Goal: Task Accomplishment & Management: Manage account settings

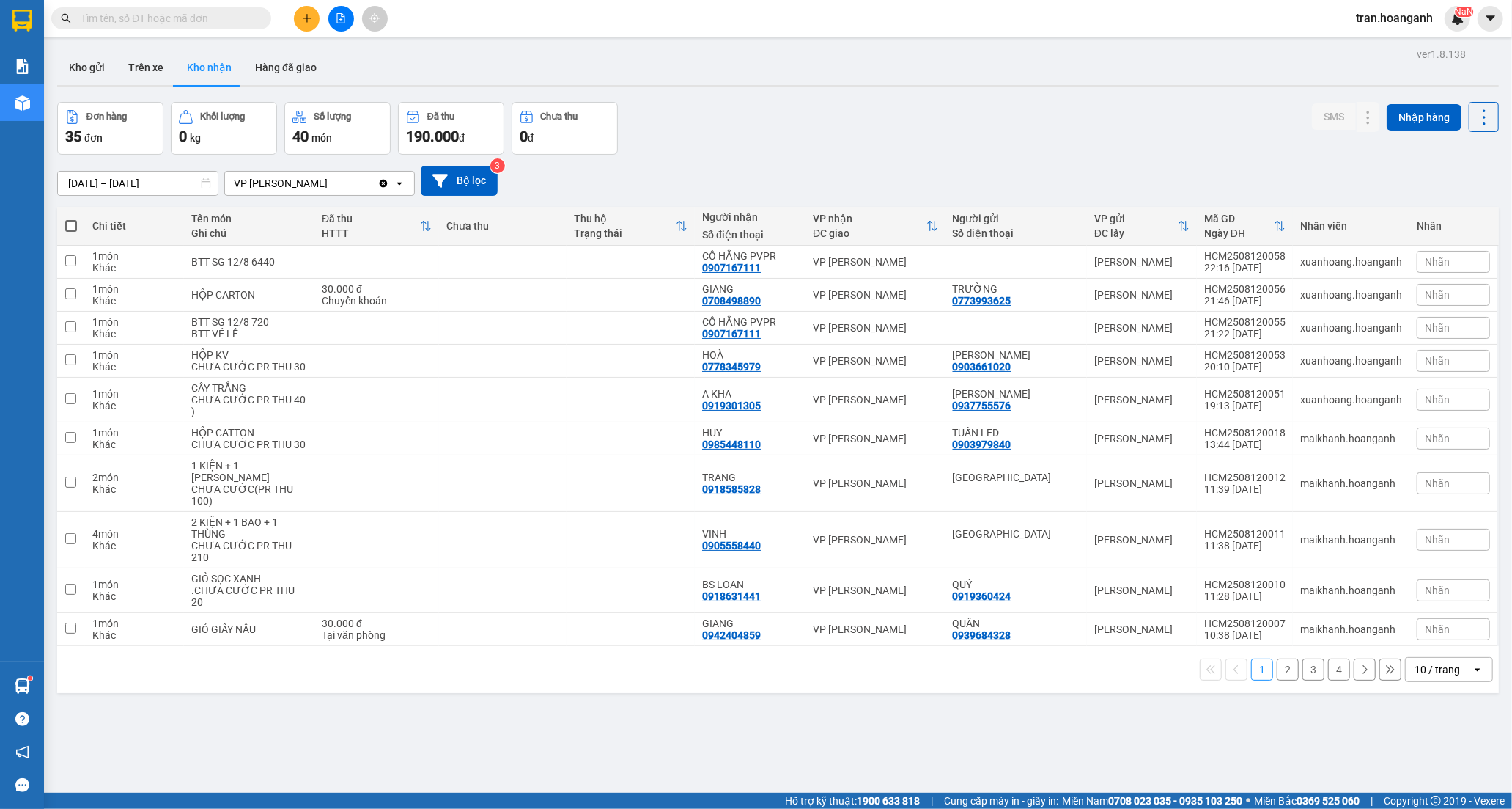
click at [76, 69] on button "Kho gửi" at bounding box center [87, 68] width 60 height 35
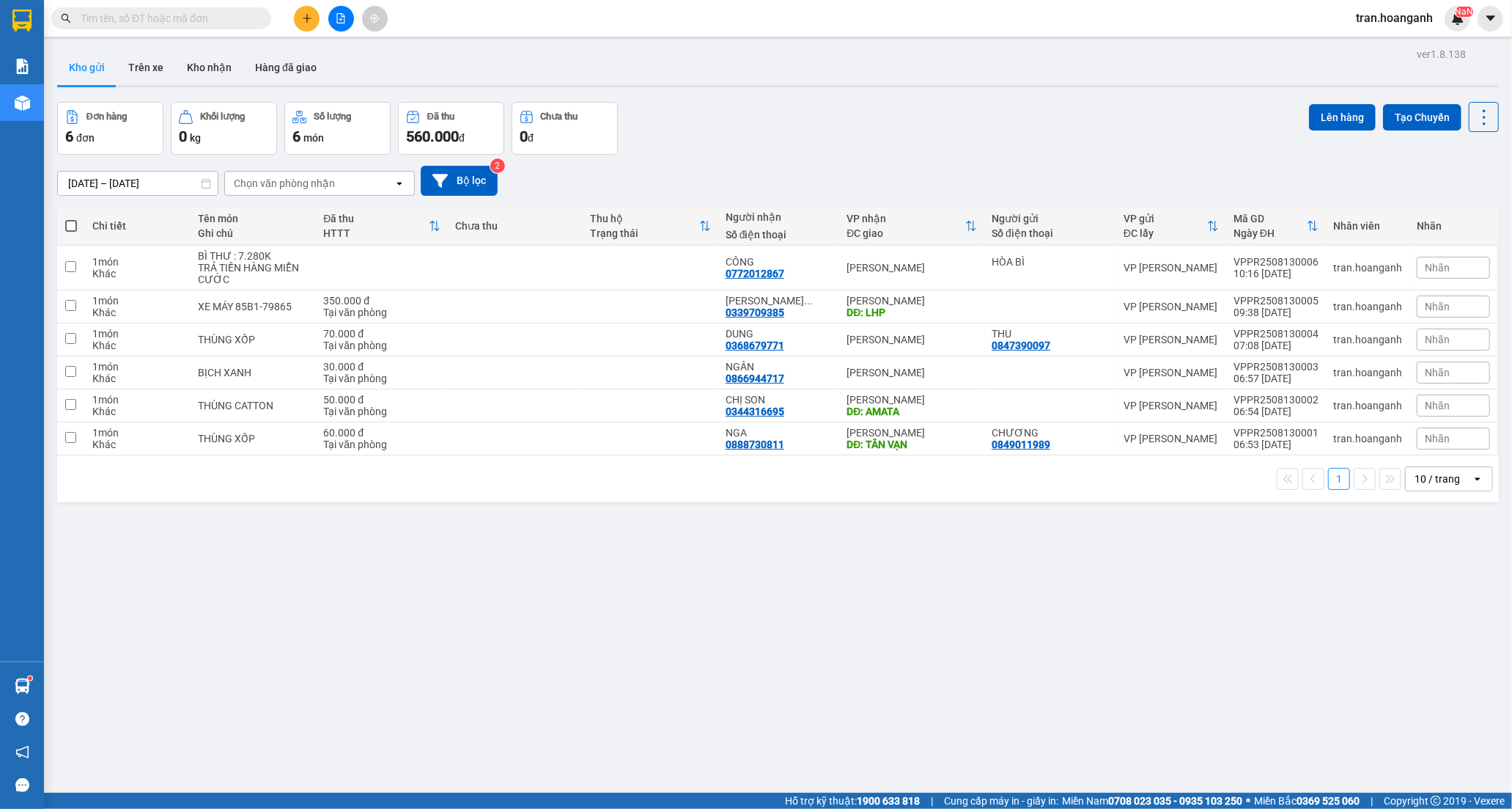
click at [66, 226] on span at bounding box center [70, 226] width 11 height 11
click at [71, 218] on input "checkbox" at bounding box center [71, 218] width 0 height 0
checkbox input "true"
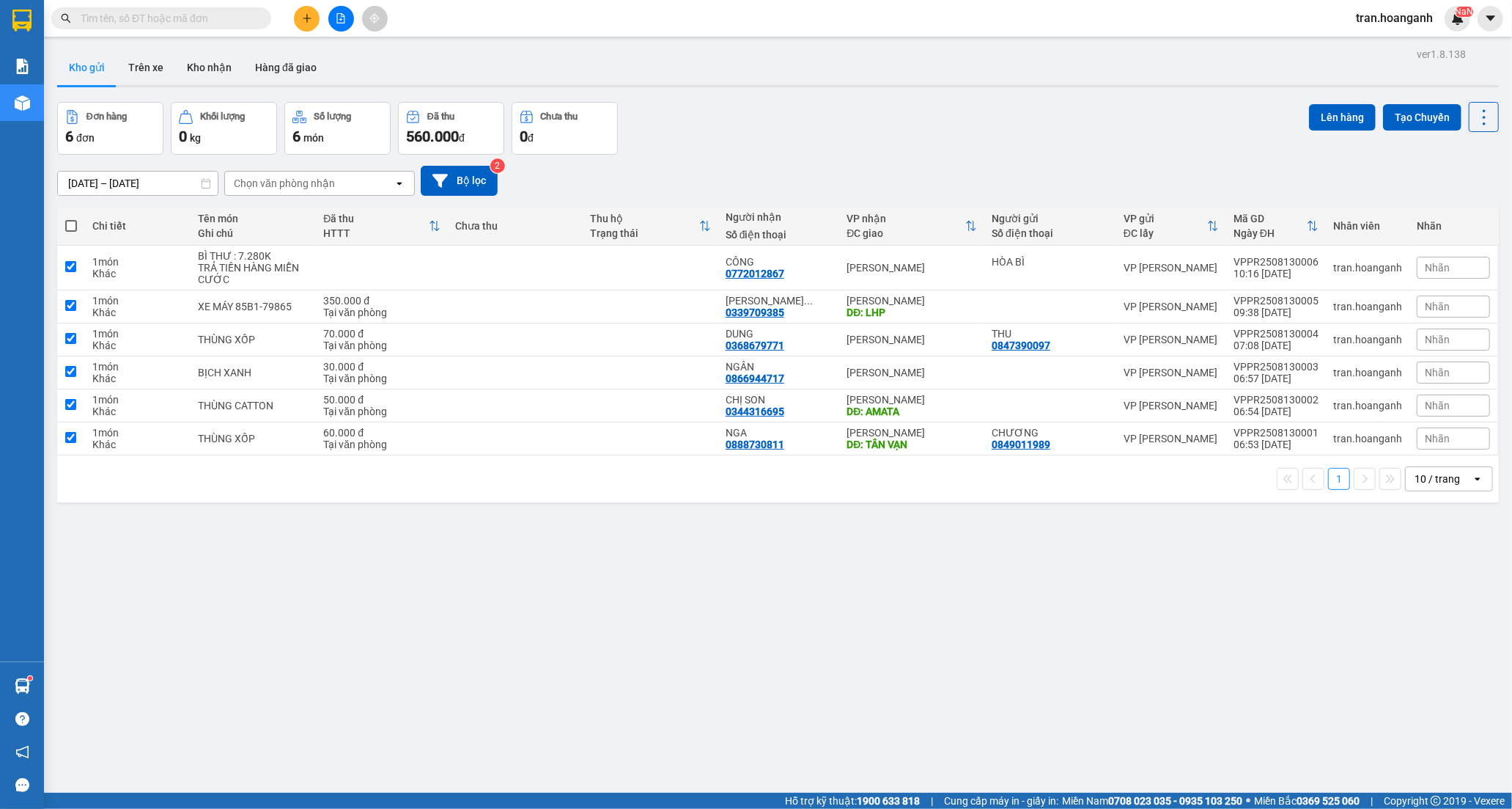
checkbox input "true"
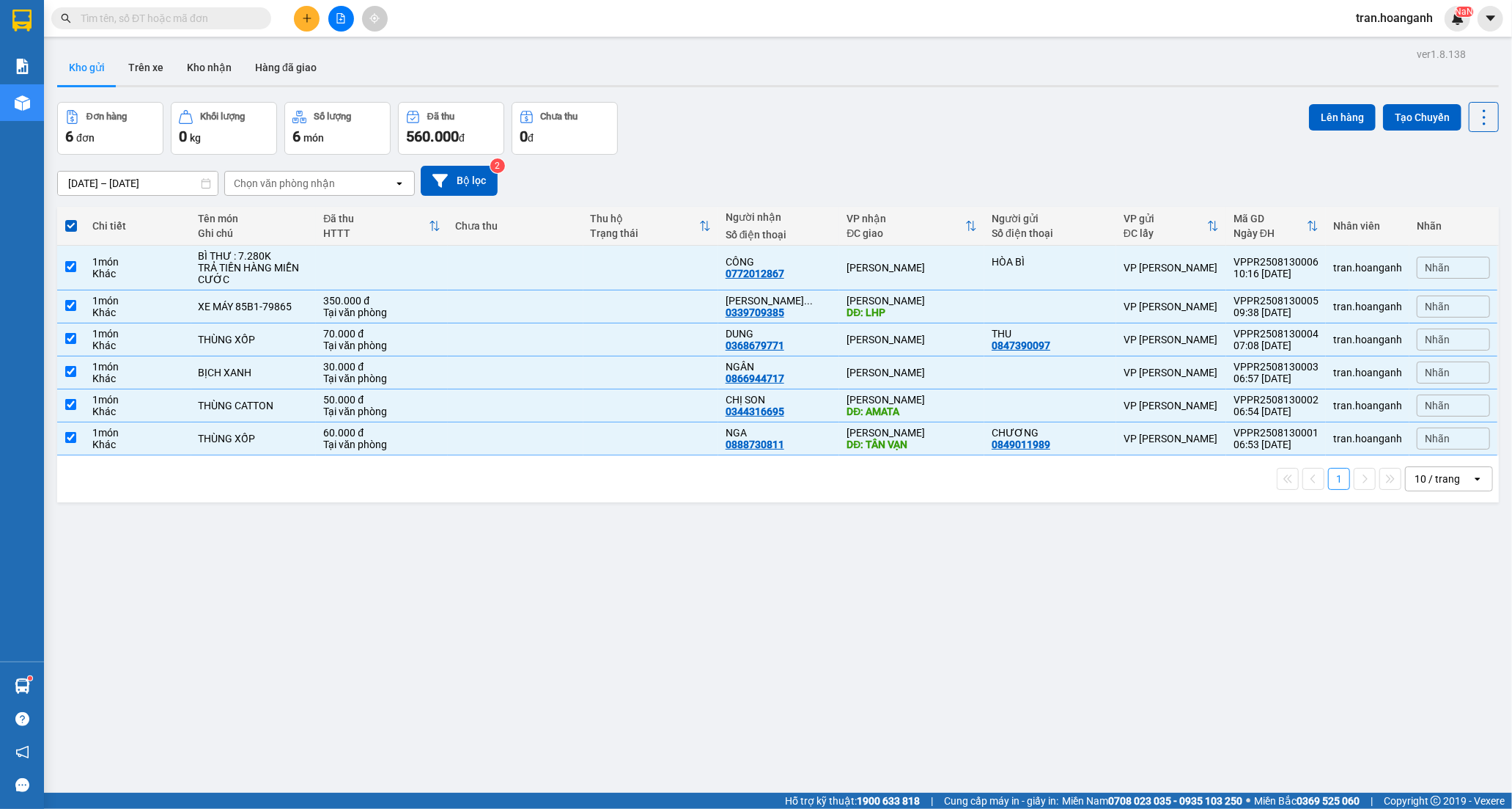
click at [1428, 476] on div "10 / trang" at bounding box center [1437, 478] width 46 height 15
click at [1419, 634] on div "100 / trang" at bounding box center [1436, 643] width 88 height 26
checkbox input "false"
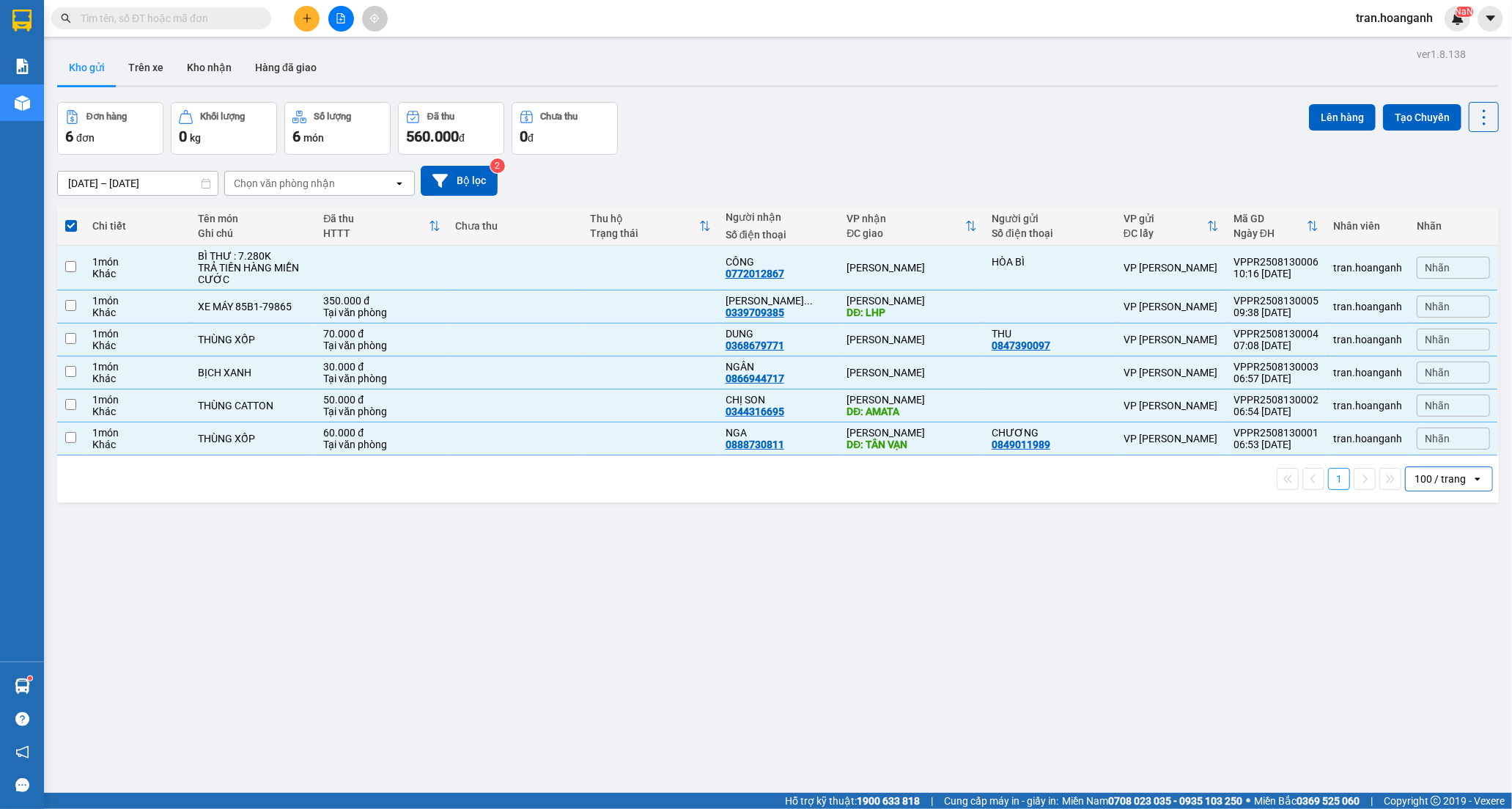
checkbox input "false"
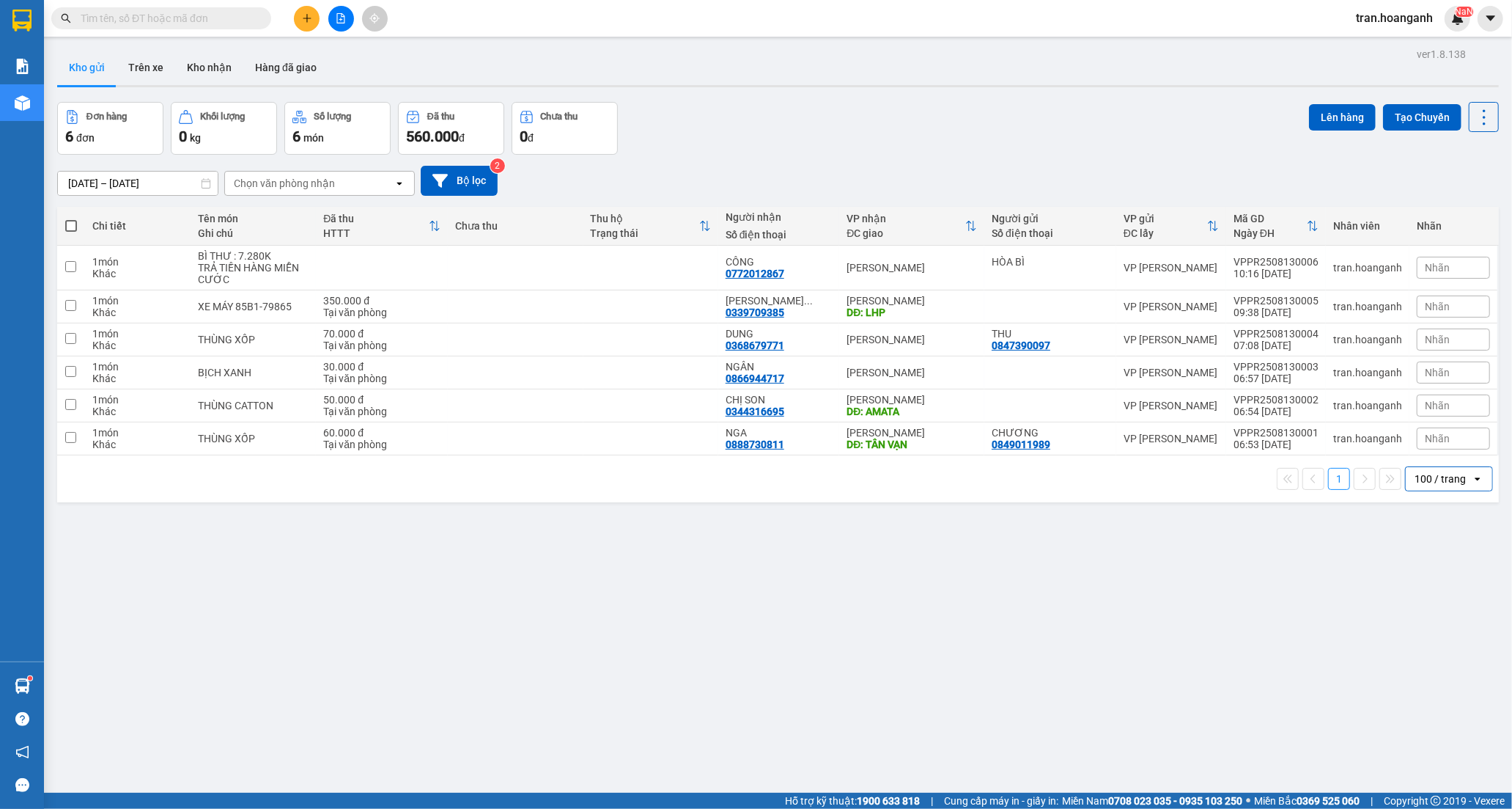
click at [69, 223] on span at bounding box center [70, 226] width 11 height 11
click at [71, 218] on input "checkbox" at bounding box center [71, 218] width 0 height 0
checkbox input "true"
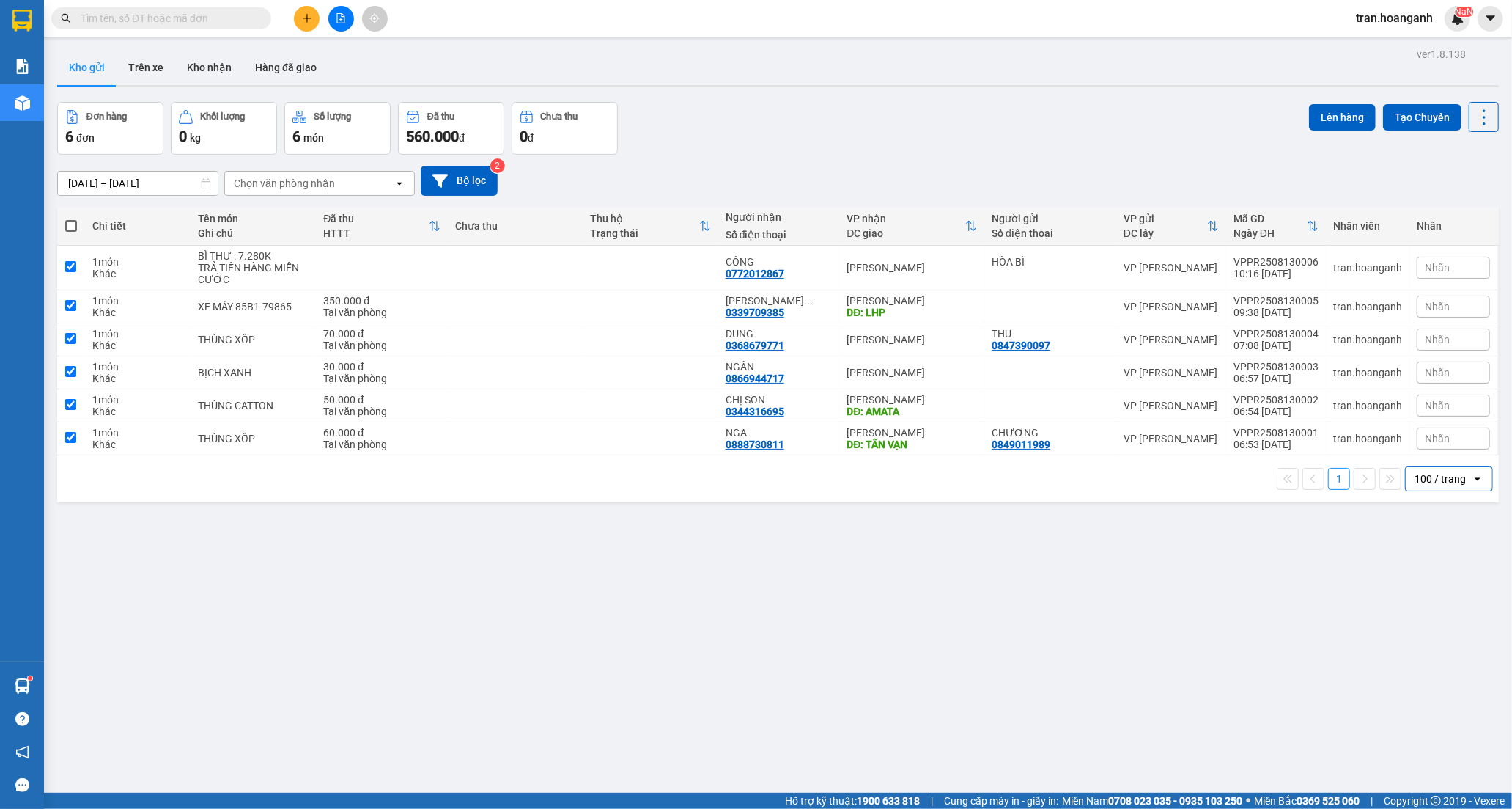
checkbox input "true"
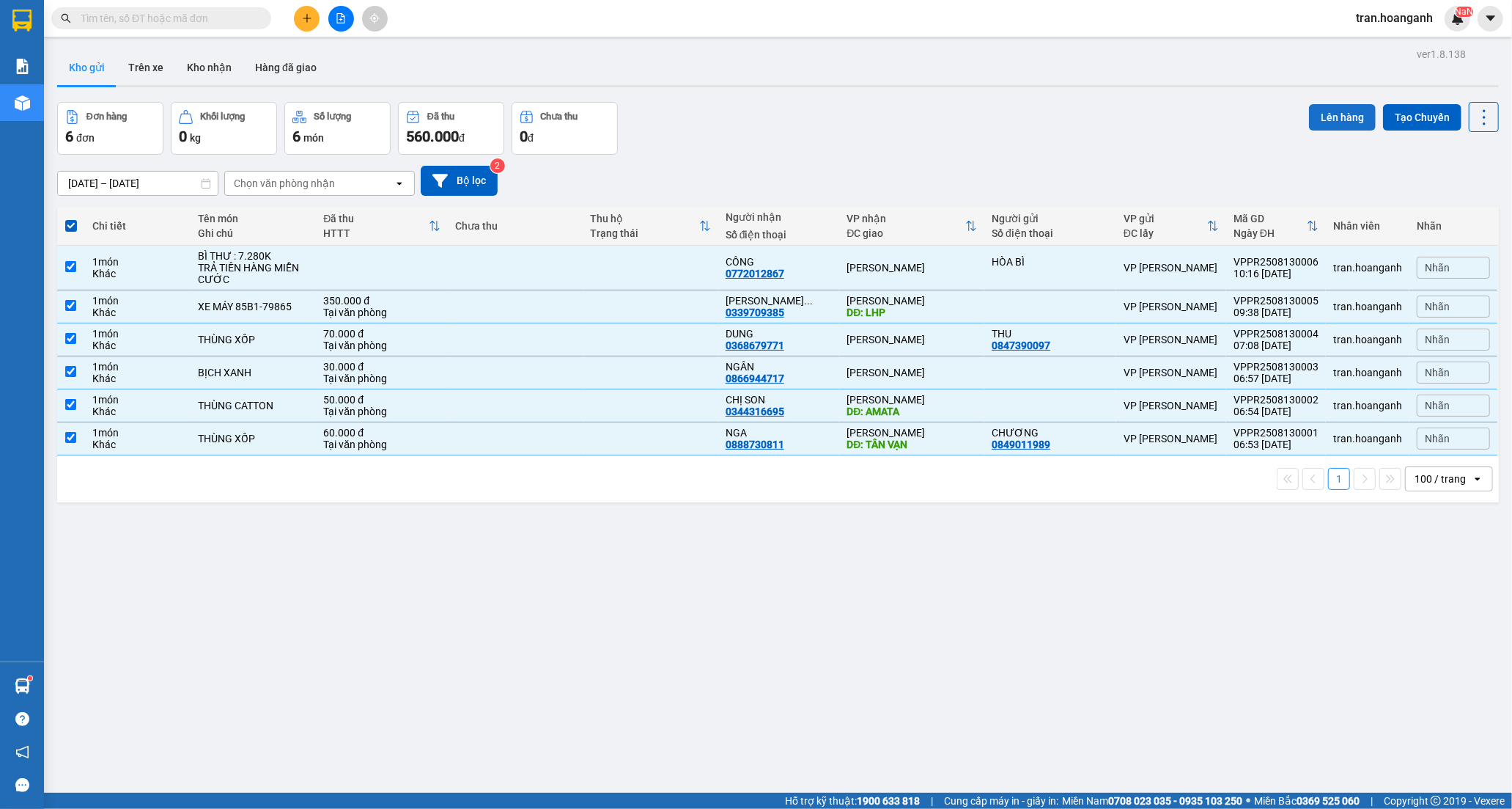
click at [1331, 112] on button "Lên hàng" at bounding box center [1342, 118] width 67 height 26
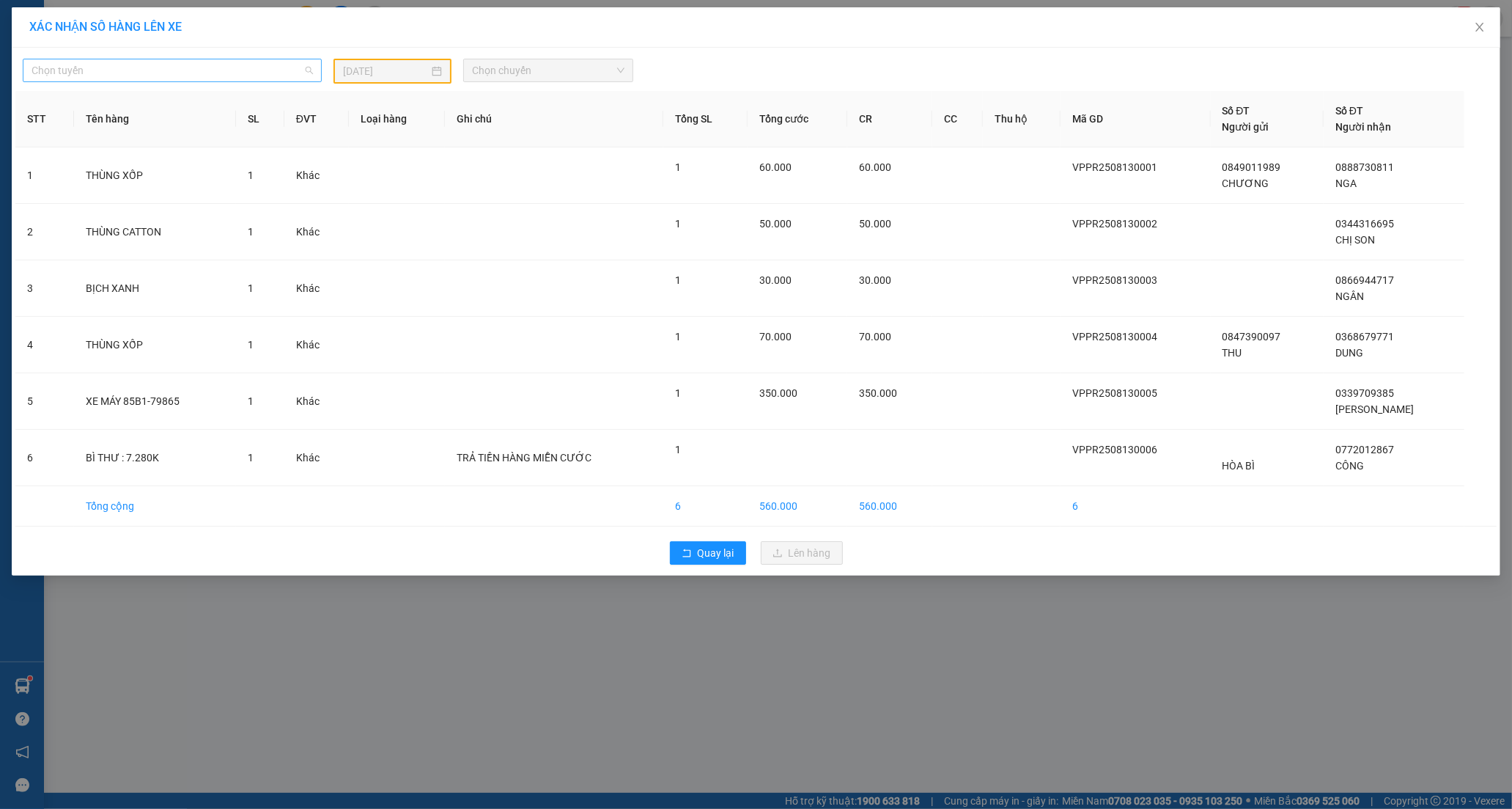
click at [114, 69] on span "Chọn tuyến" at bounding box center [172, 70] width 282 height 22
drag, startPoint x: 89, startPoint y: 140, endPoint x: 114, endPoint y: 140, distance: 25.0
click at [89, 140] on div "Phan Rang - Hồ Chí Minh" at bounding box center [173, 147] width 282 height 16
click at [378, 70] on input "12/08/2025" at bounding box center [386, 71] width 86 height 16
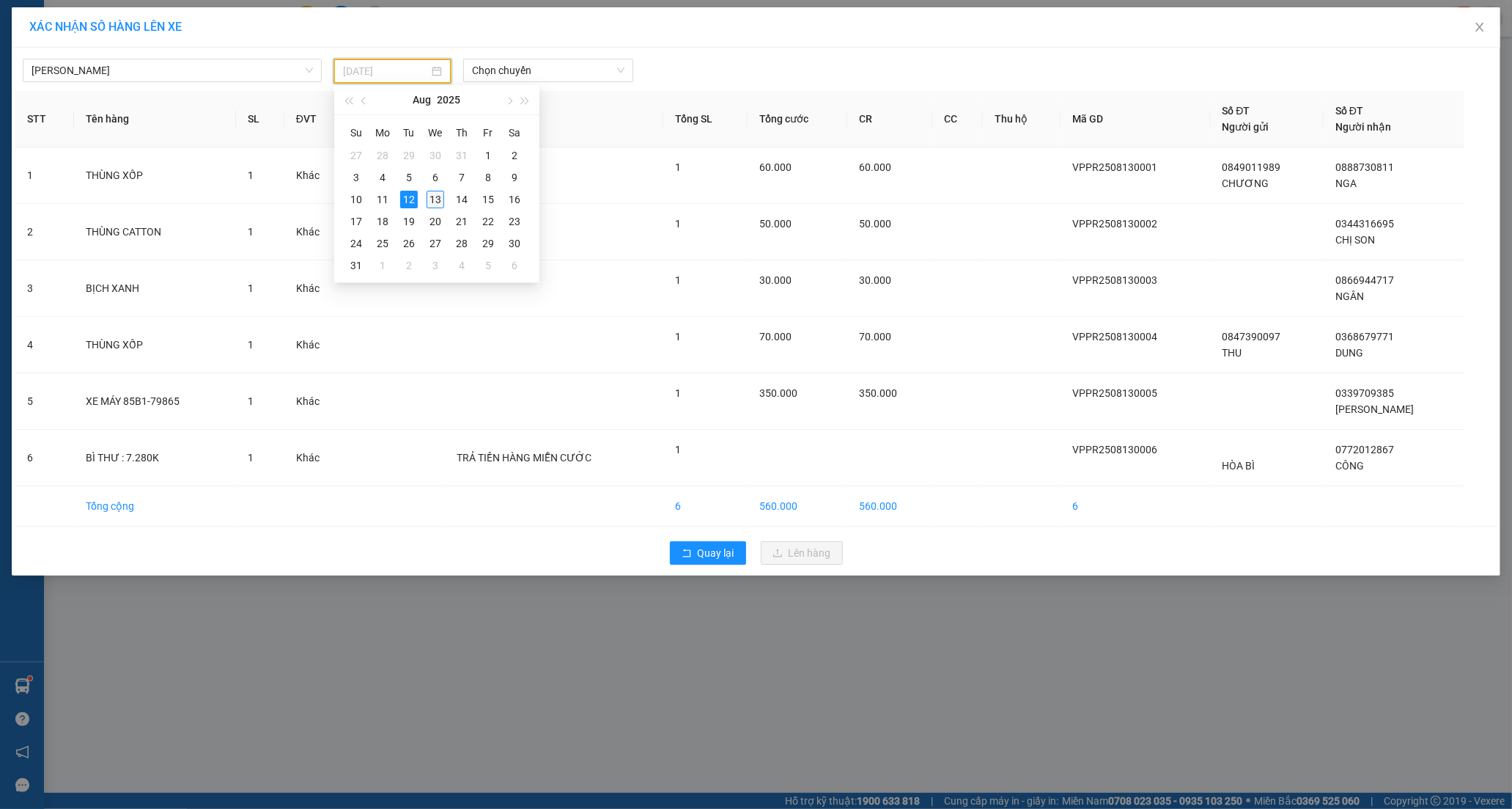
click at [436, 207] on div "13" at bounding box center [435, 199] width 18 height 18
type input "13/08/2025"
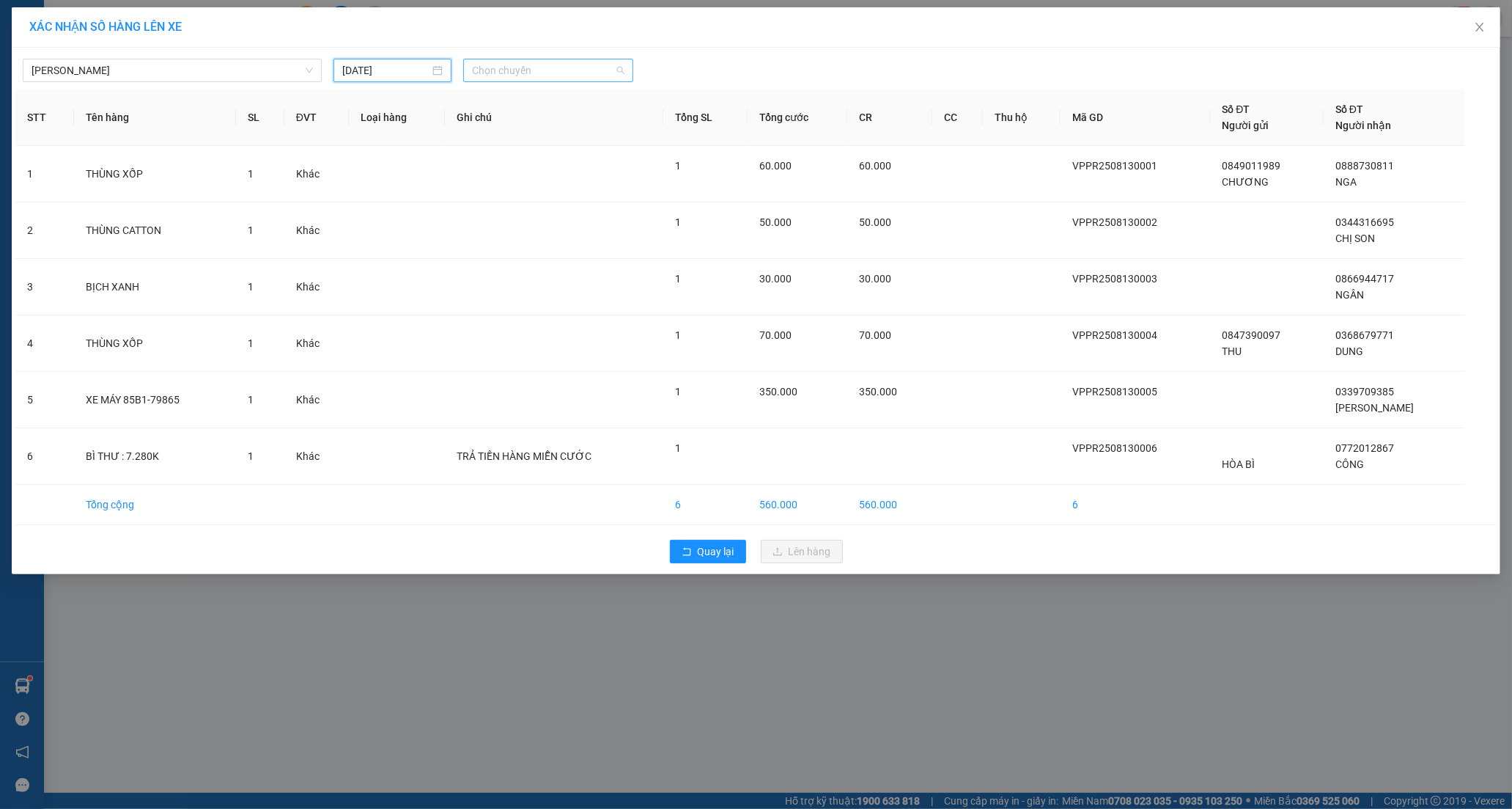
click at [510, 61] on span "Chọn chuyến" at bounding box center [548, 70] width 153 height 22
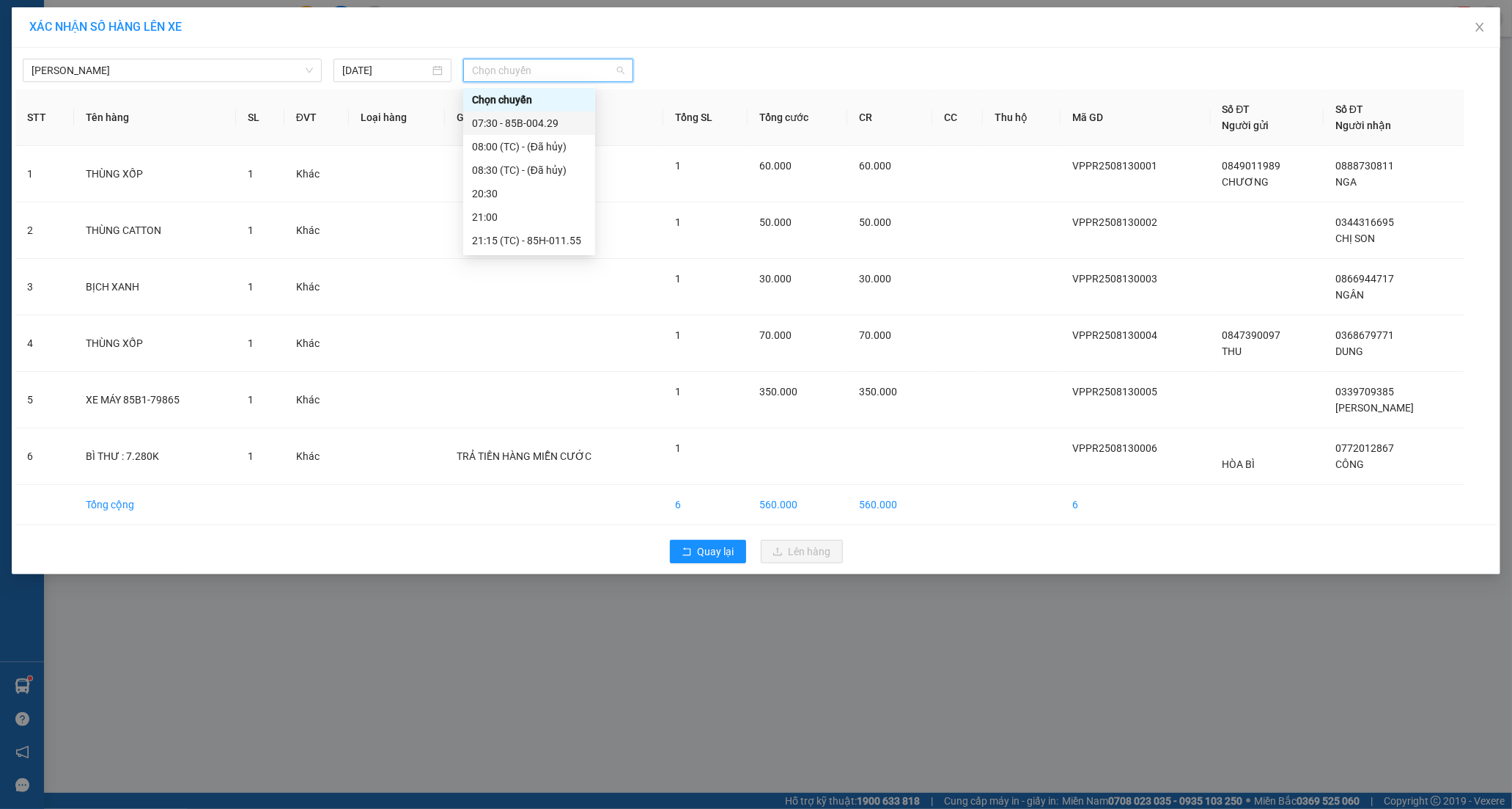
click at [513, 123] on div "07:30 - 85B-004.29" at bounding box center [529, 123] width 114 height 16
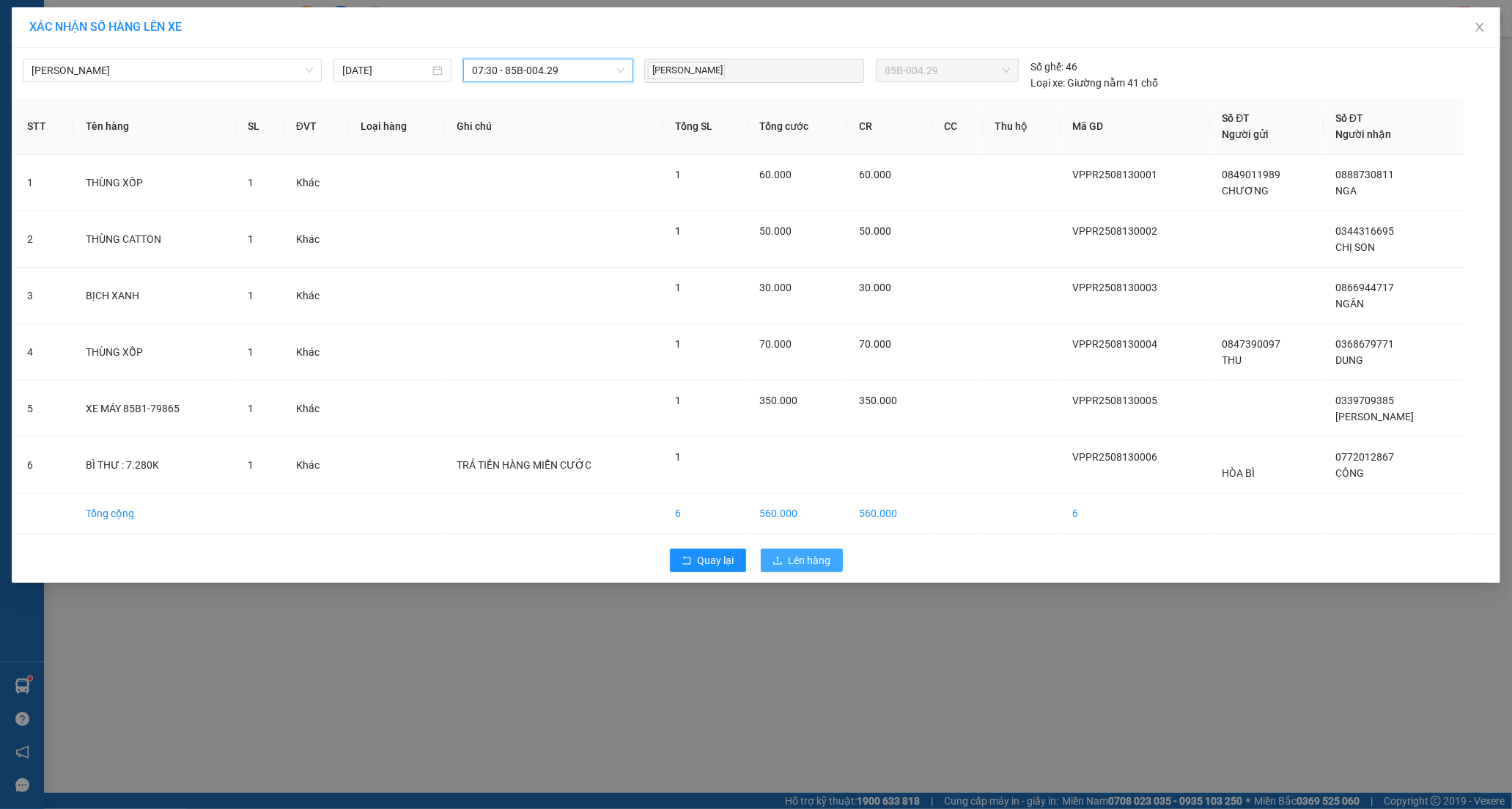
click at [781, 563] on icon "upload" at bounding box center [777, 559] width 9 height 8
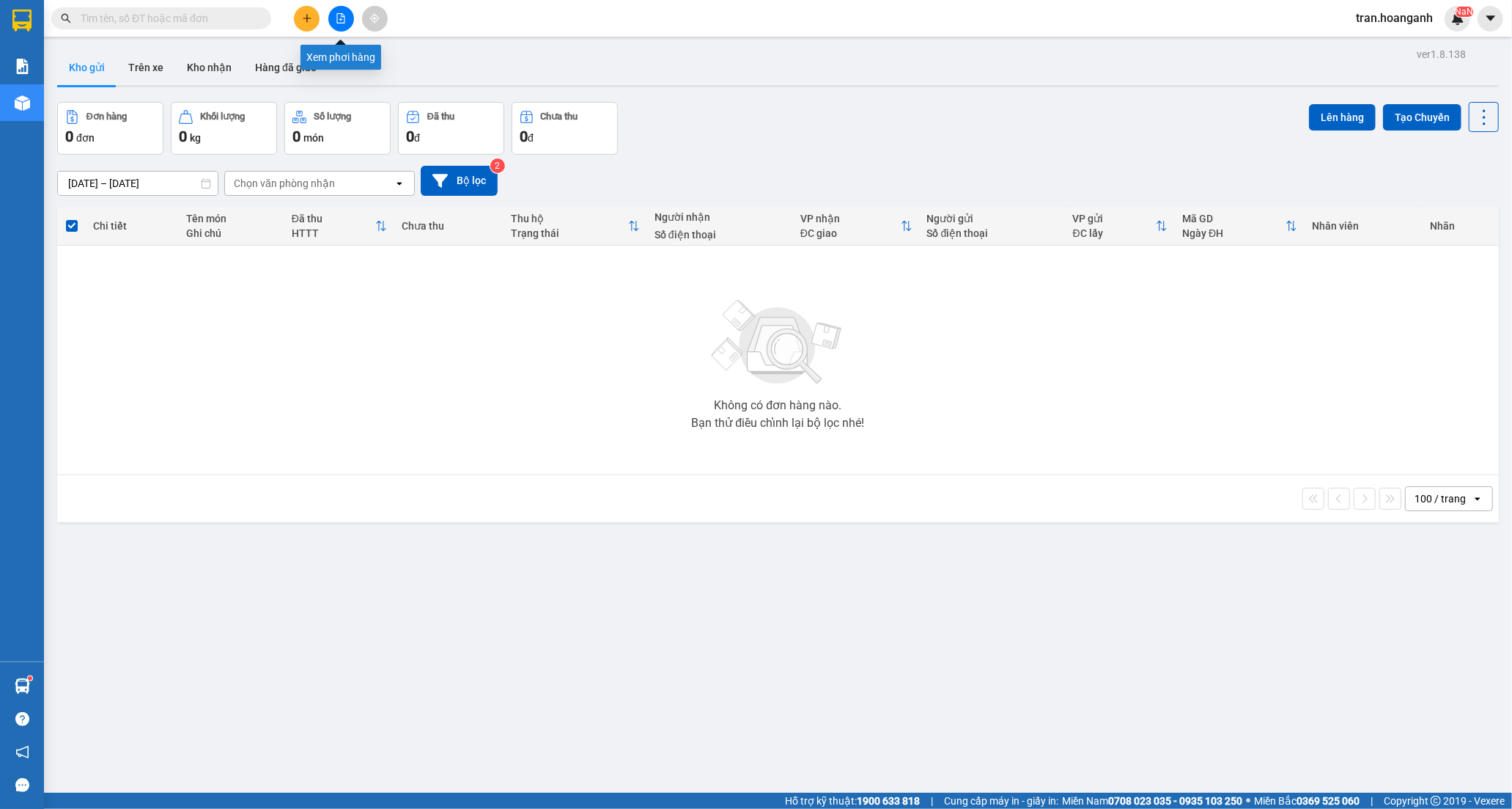
click at [347, 20] on button at bounding box center [340, 18] width 25 height 25
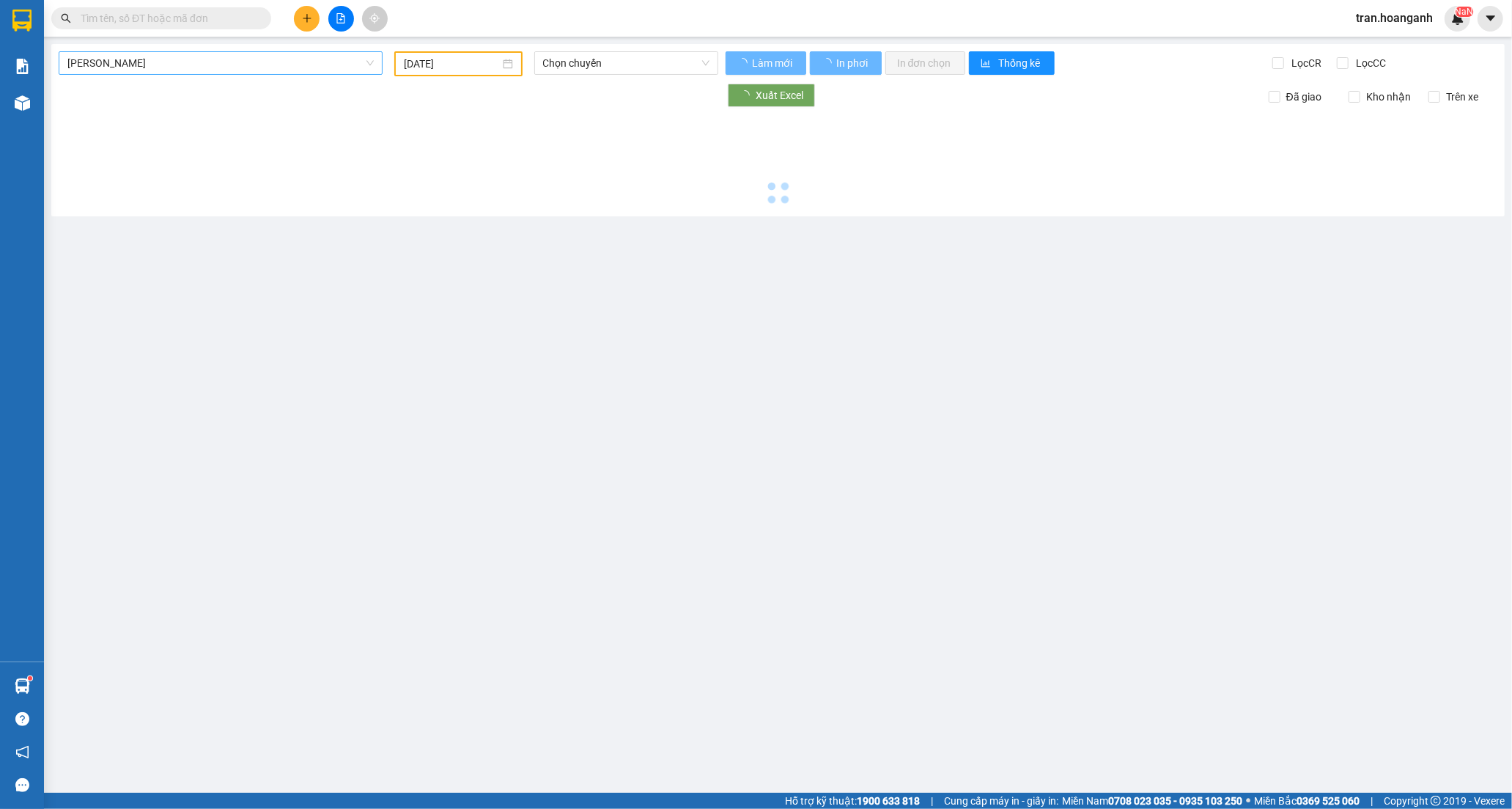
type input "13/08/2025"
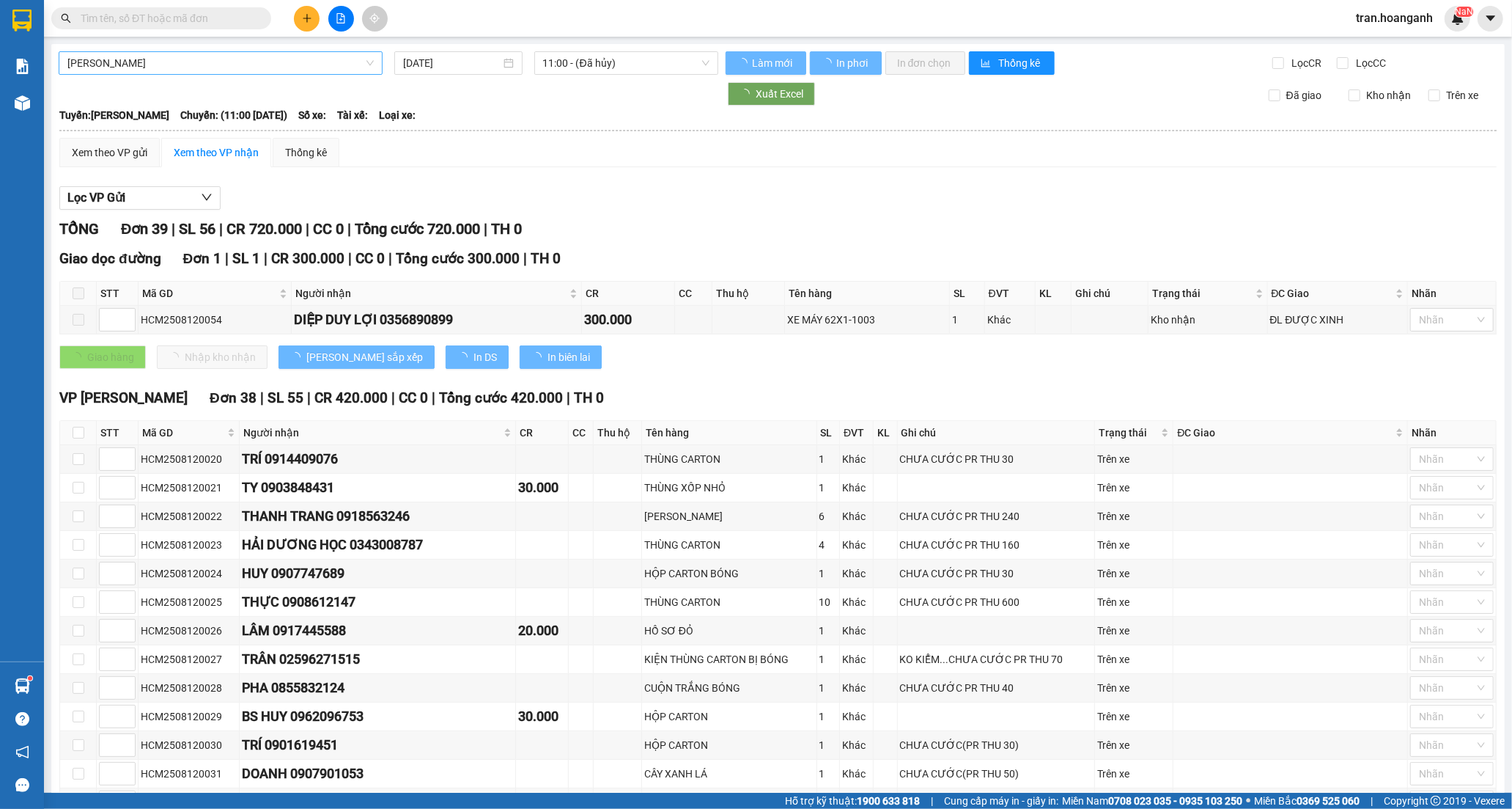
drag, startPoint x: 240, startPoint y: 61, endPoint x: 235, endPoint y: 68, distance: 8.6
click at [235, 68] on span "Hồ Chí Minh - Phan Rang" at bounding box center [220, 62] width 306 height 22
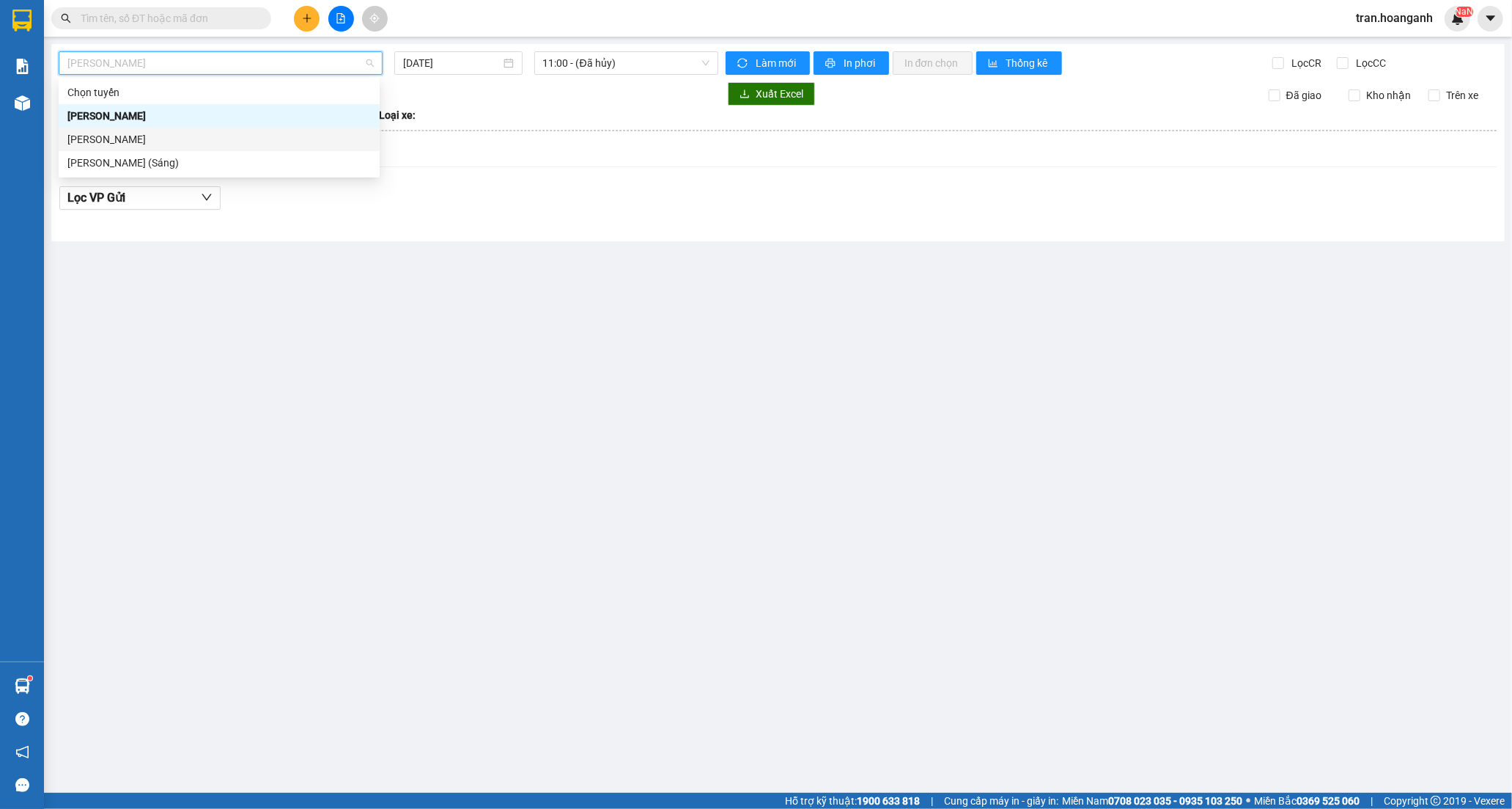
click at [153, 142] on div "Phan Rang - Hồ Chí Minh" at bounding box center [219, 140] width 303 height 16
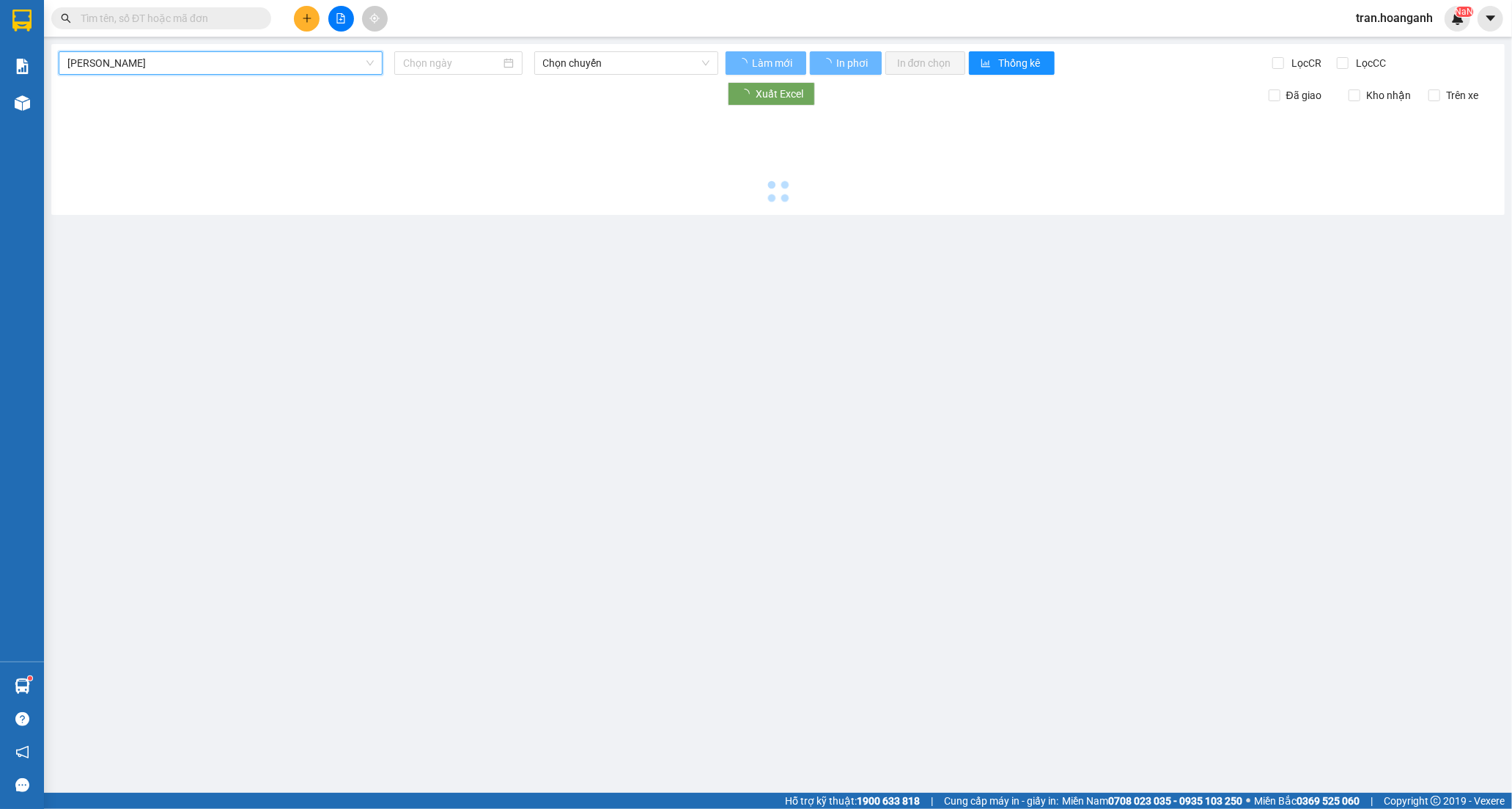
type input "13/08/2025"
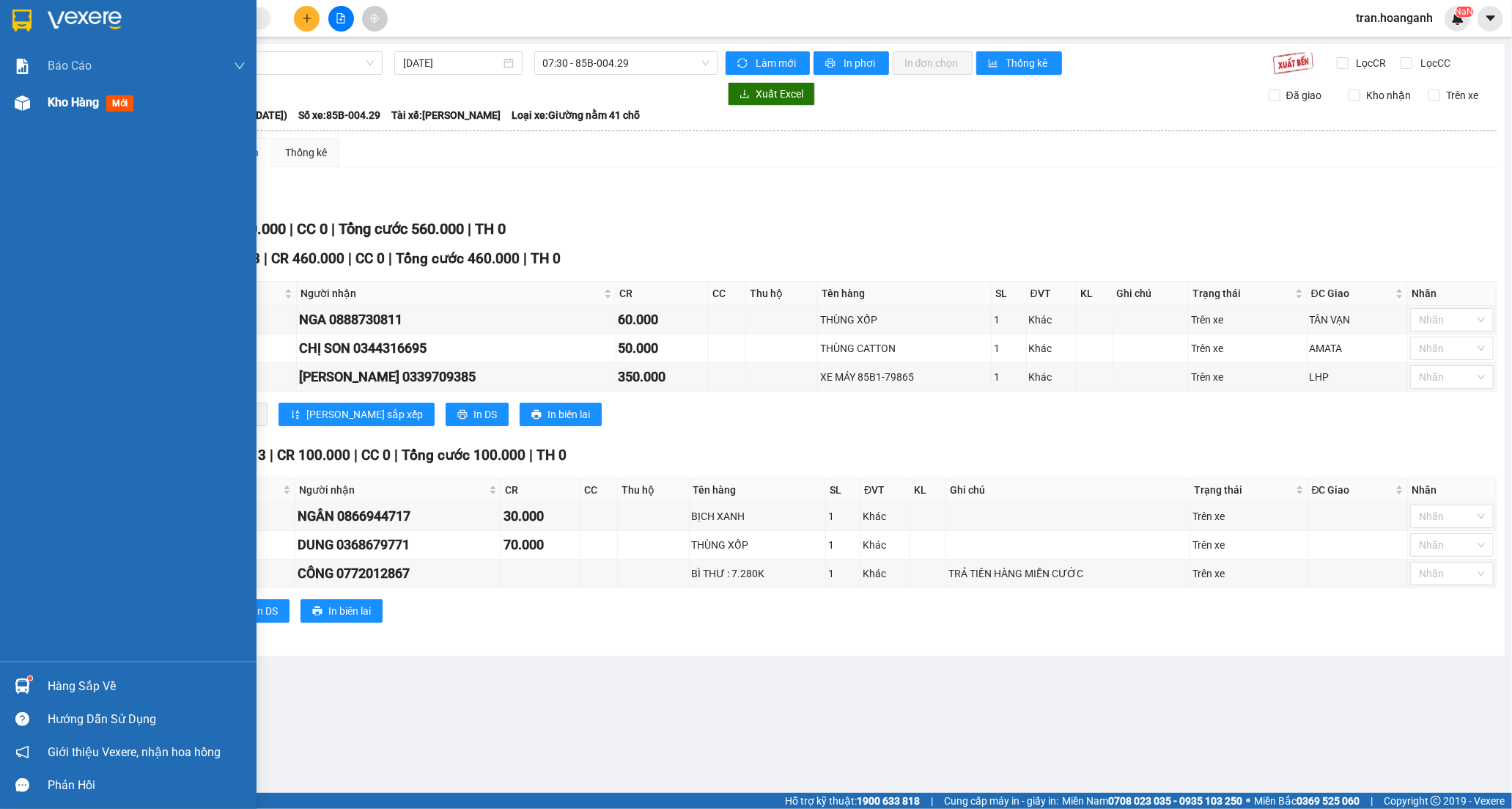
click at [74, 97] on span "Kho hàng" at bounding box center [73, 103] width 51 height 14
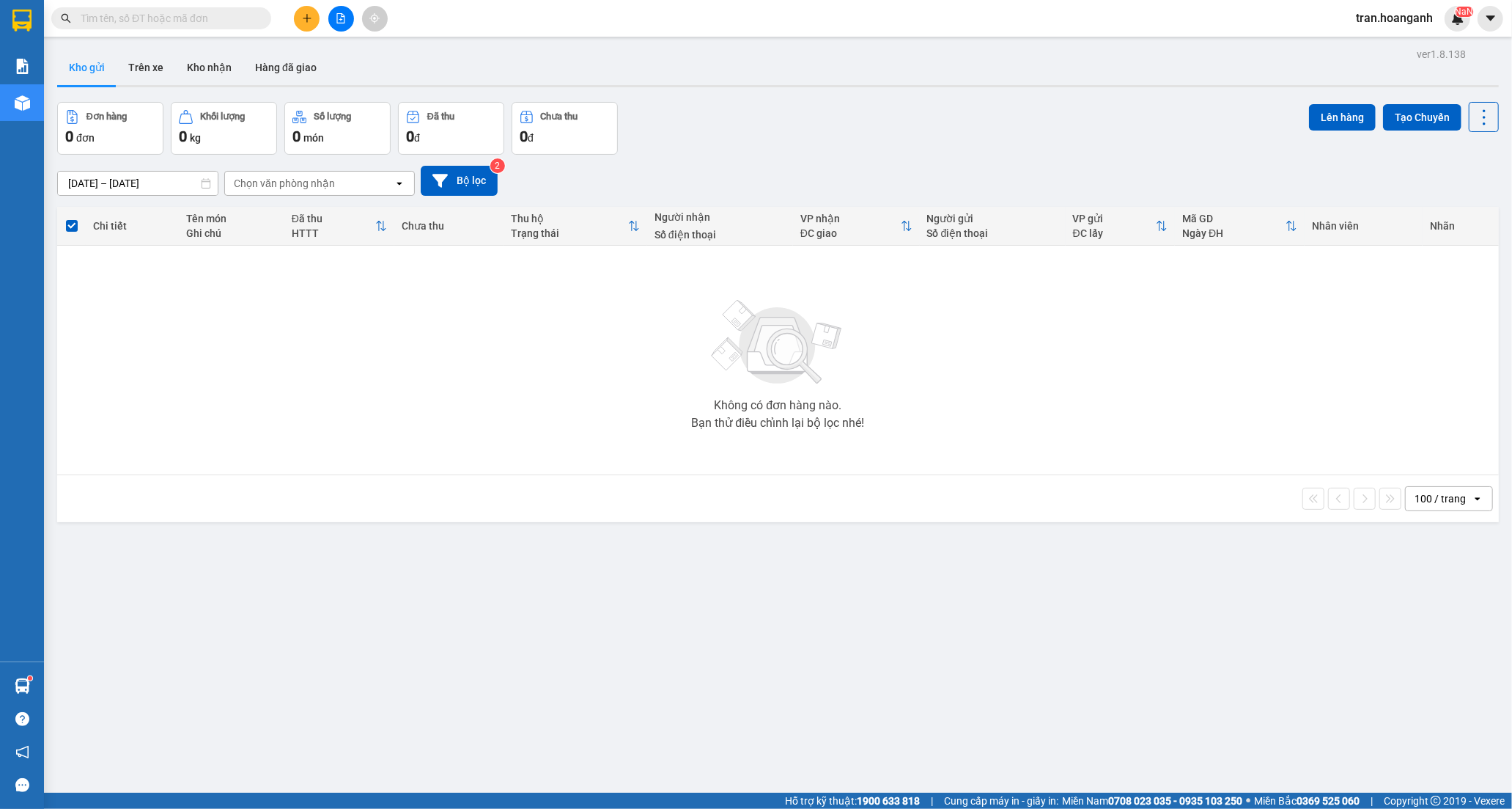
click at [1391, 22] on span "tran.hoanganh" at bounding box center [1394, 18] width 100 height 18
click at [1383, 47] on span "Đăng xuất" at bounding box center [1401, 46] width 69 height 16
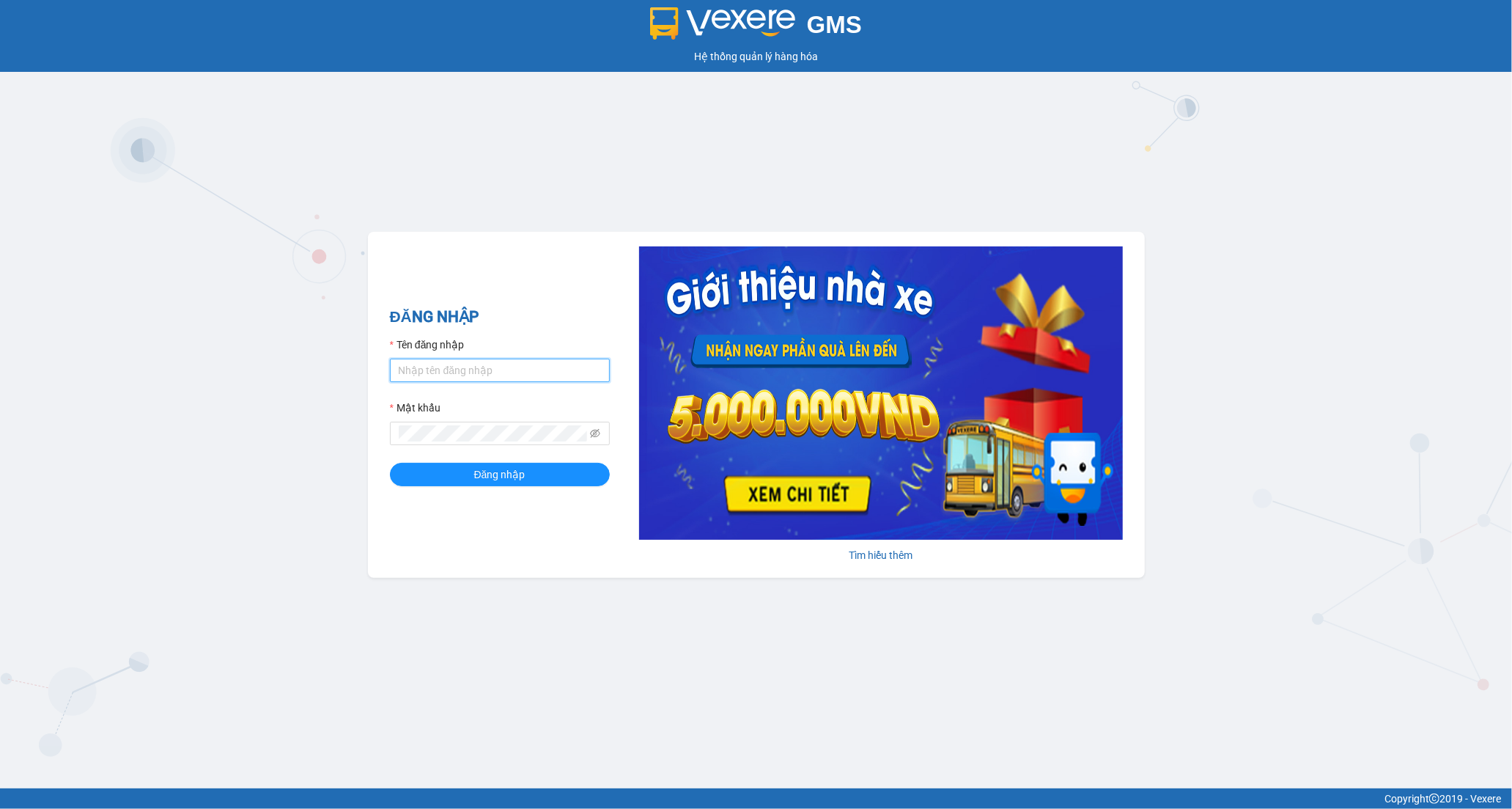
drag, startPoint x: 449, startPoint y: 370, endPoint x: 465, endPoint y: 408, distance: 41.2
click at [454, 376] on input "Tên đăng nhập" at bounding box center [499, 370] width 220 height 24
click at [467, 369] on input "tran.hoanganh" at bounding box center [499, 370] width 220 height 24
type input "t"
click at [467, 369] on input "Tên đăng nhập" at bounding box center [499, 370] width 220 height 24
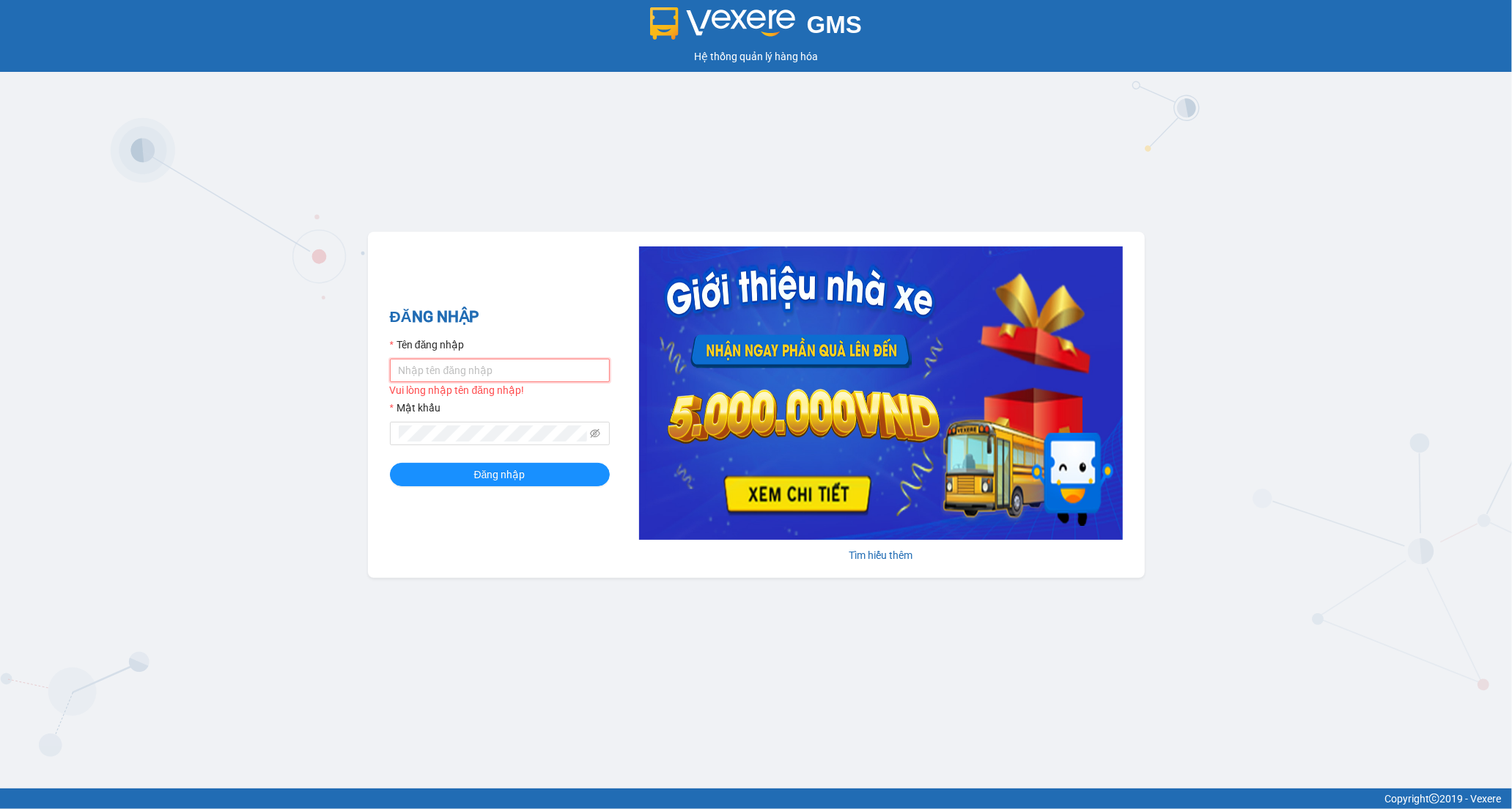
type input "tramy.hoanganh"
click at [495, 455] on form "Tên đăng nhập tramy.hoanganh Mật khẩu Đăng nhập" at bounding box center [499, 411] width 220 height 149
click at [444, 478] on button "Đăng nhập" at bounding box center [499, 474] width 220 height 24
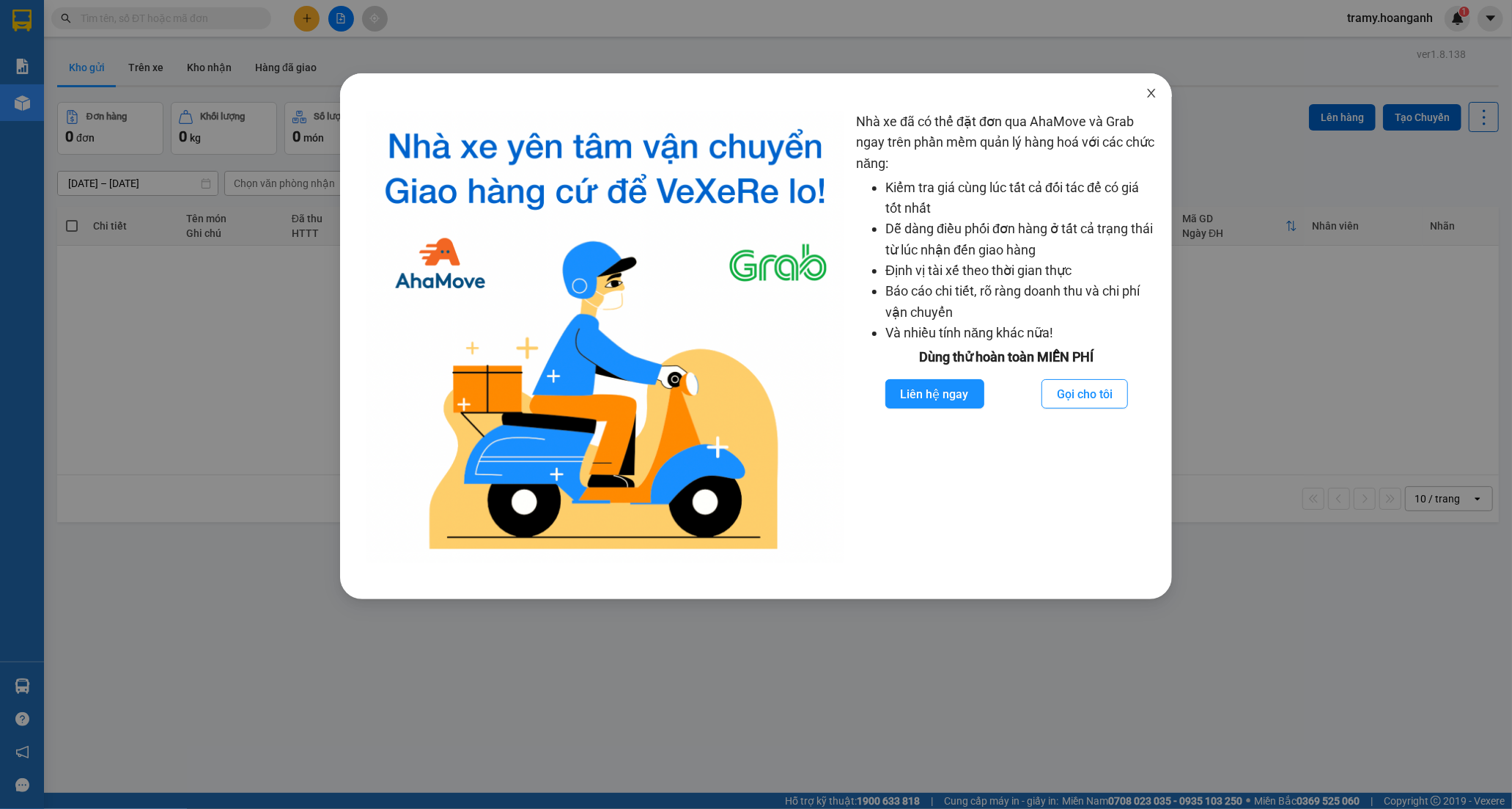
click at [1146, 88] on icon "close" at bounding box center [1151, 92] width 11 height 11
